Goal: Information Seeking & Learning: Learn about a topic

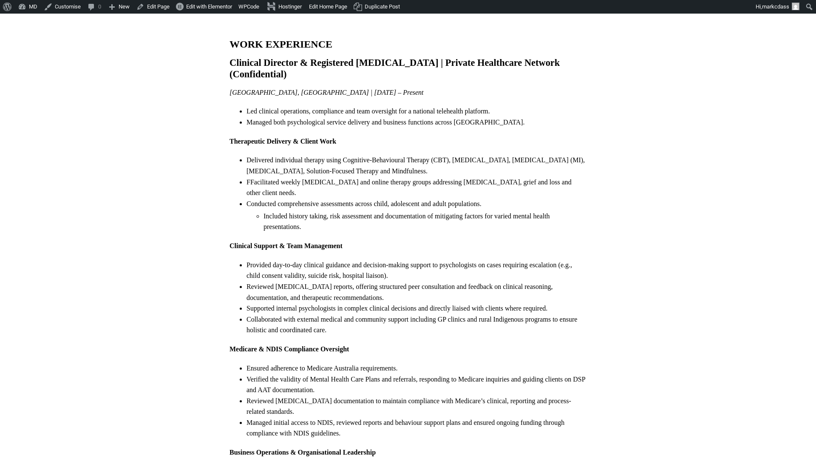
click at [507, 63] on h2 "Clinical Director & Registered Psychologist | Private Healthcare Network (Confi…" at bounding box center [408, 68] width 357 height 23
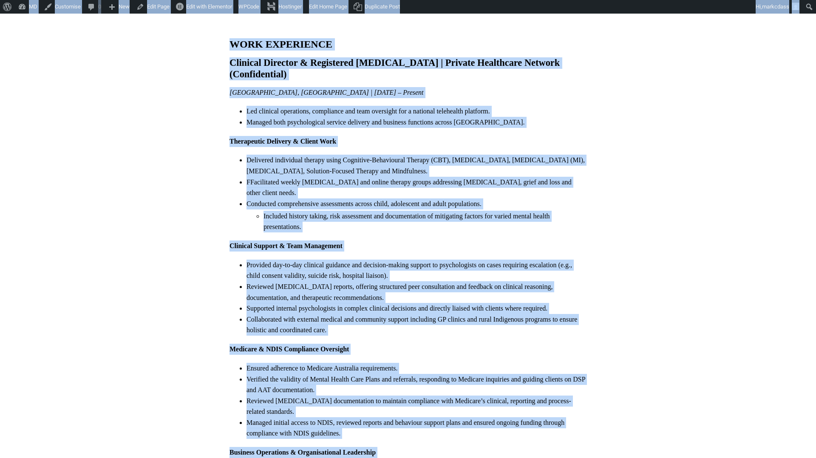
copy body "About WordPress About WordPress Get Involved WordPress.org Documentation Learn …"
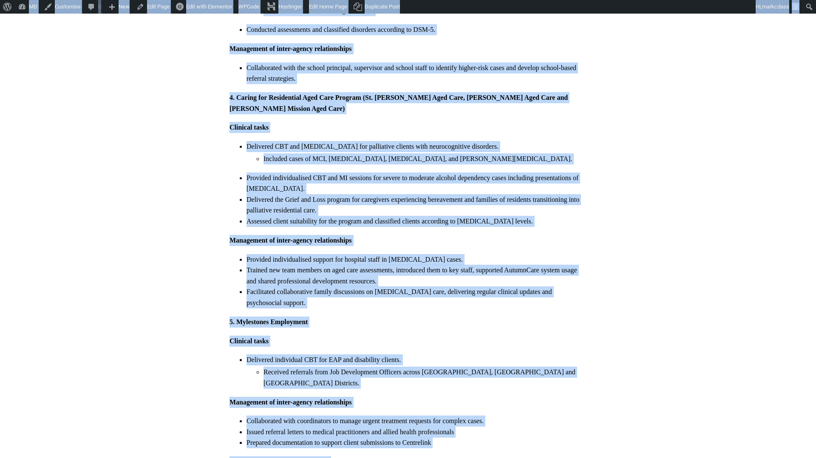
scroll to position [1630, 0]
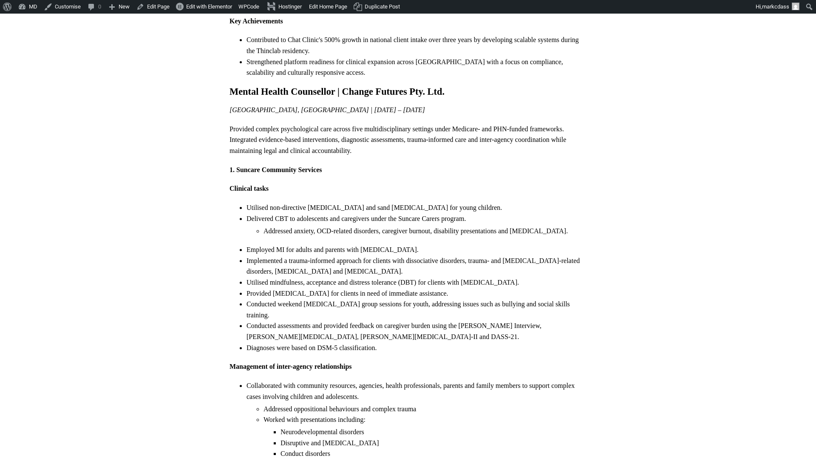
scroll to position [771, 0]
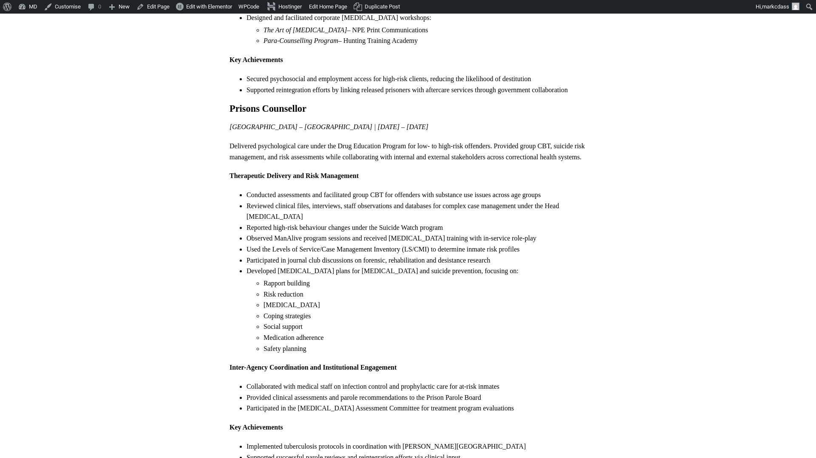
scroll to position [1674, 0]
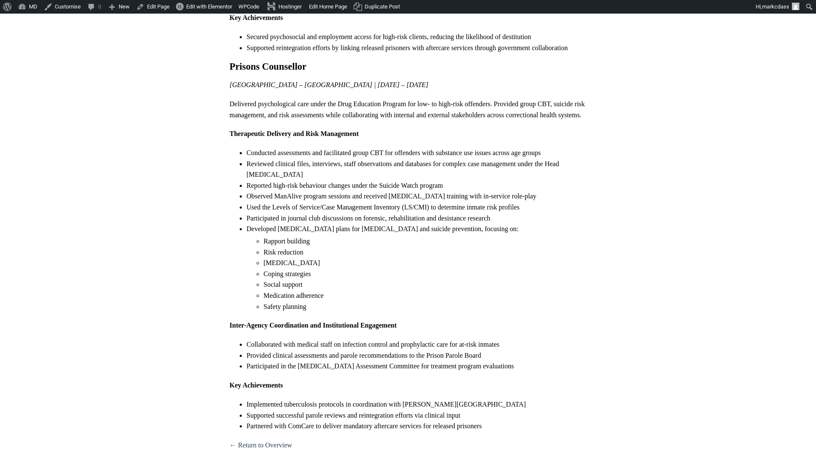
click at [432, 213] on li "Participated in journal club discussions on forensic, rehabilitation and desist…" at bounding box center [417, 218] width 340 height 11
click at [421, 224] on li "Developed [MEDICAL_DATA] plans for [MEDICAL_DATA] and suicide prevention, focus…" at bounding box center [417, 268] width 340 height 88
click at [404, 202] on li "Used the Levels of Service/Case Management Inventory (LS/CMI) to determine inma…" at bounding box center [417, 207] width 340 height 11
click at [410, 191] on li "Observed ManAlive program sessions and received Motivational Interviewing train…" at bounding box center [417, 196] width 340 height 11
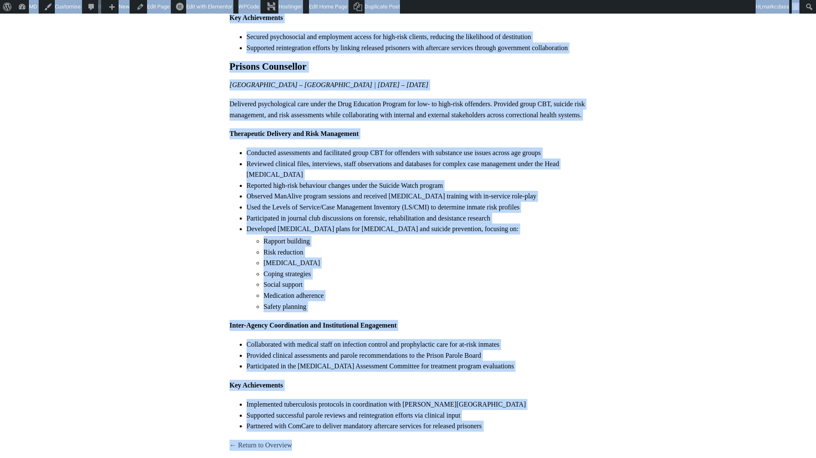
copy body "About WordPress About WordPress Get Involved WordPress.org Documentation Learn …"
